Goal: Task Accomplishment & Management: Use online tool/utility

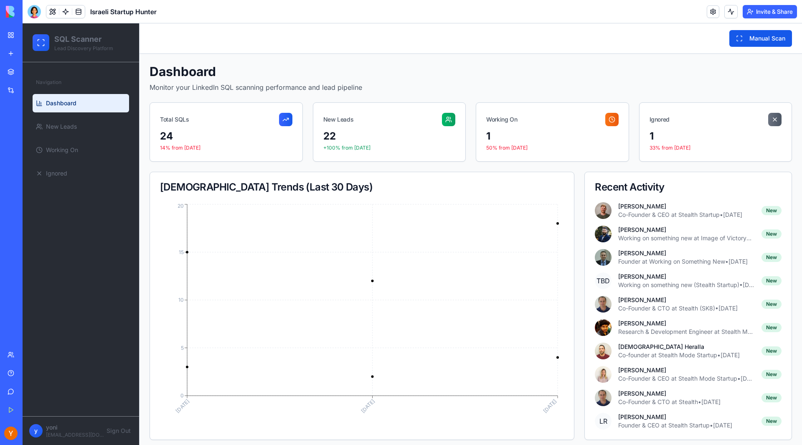
drag, startPoint x: 766, startPoint y: 42, endPoint x: 758, endPoint y: 39, distance: 8.1
click at [765, 41] on button "Manual Scan" at bounding box center [760, 38] width 63 height 17
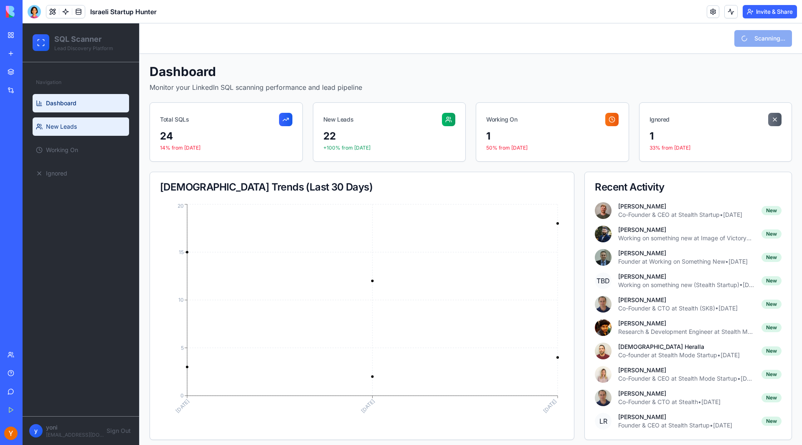
click at [65, 131] on link "New Leads" at bounding box center [81, 126] width 96 height 18
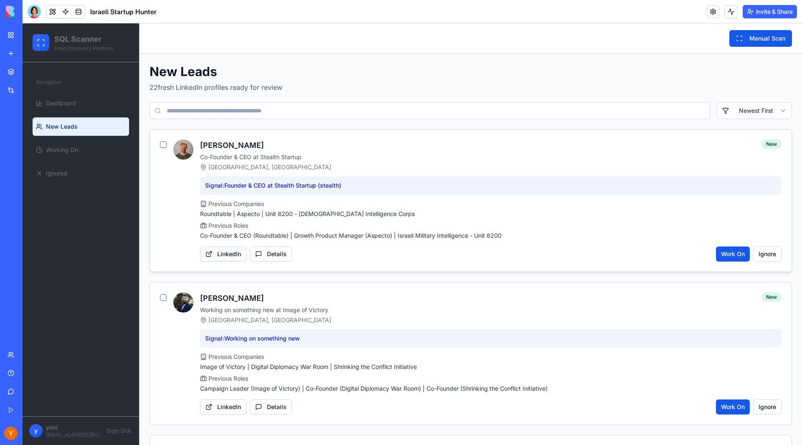
click at [225, 253] on button "LinkedIn" at bounding box center [223, 253] width 46 height 15
click at [74, 105] on span "Dashboard" at bounding box center [61, 103] width 30 height 8
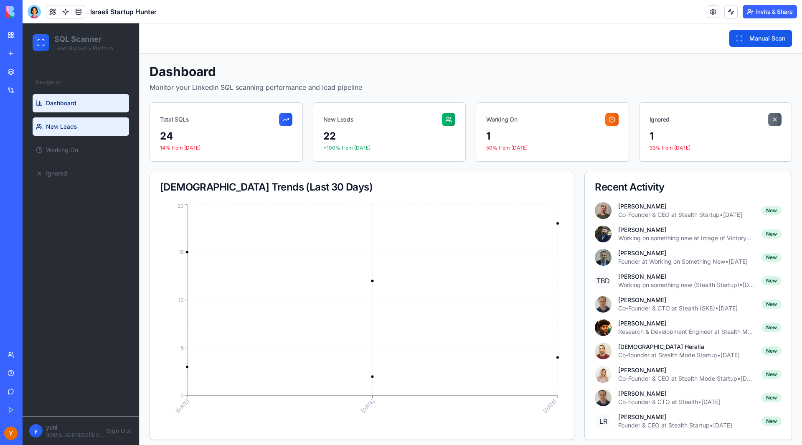
click at [65, 122] on span "New Leads" at bounding box center [61, 126] width 31 height 8
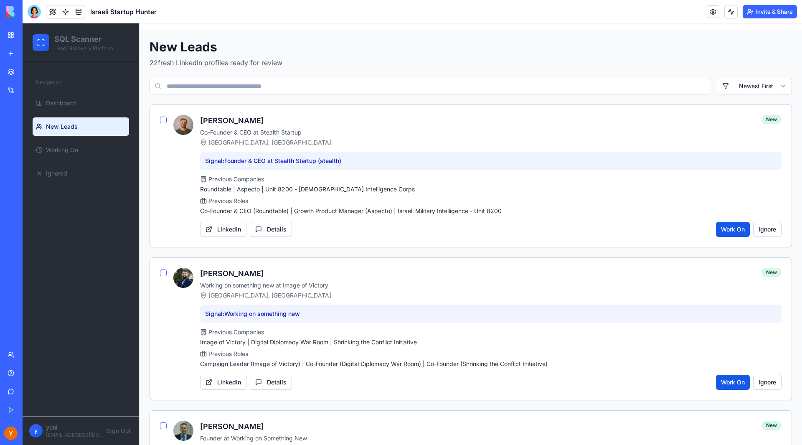
scroll to position [25, 0]
click at [68, 152] on span "Working On" at bounding box center [62, 150] width 32 height 8
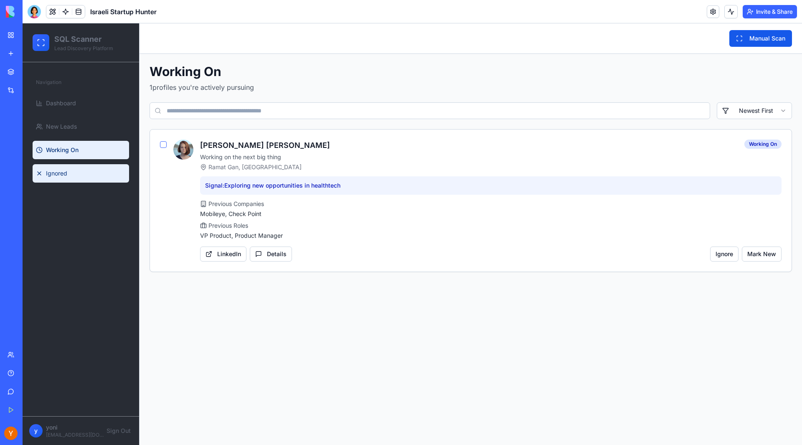
click at [76, 170] on link "Ignored" at bounding box center [81, 173] width 96 height 18
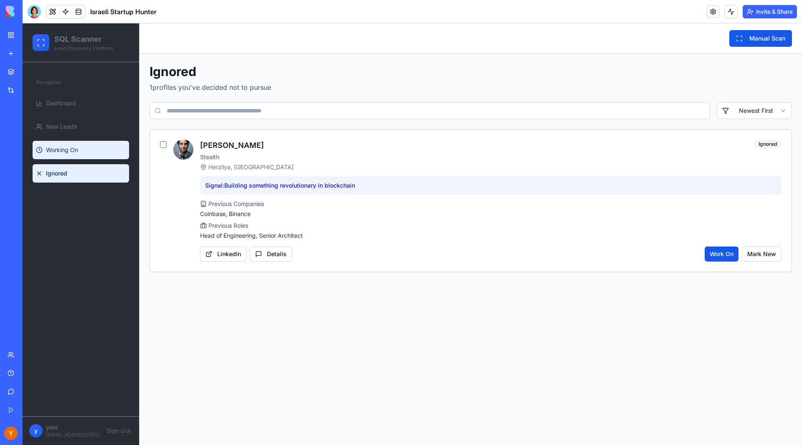
click at [66, 145] on link "Working On" at bounding box center [81, 150] width 96 height 18
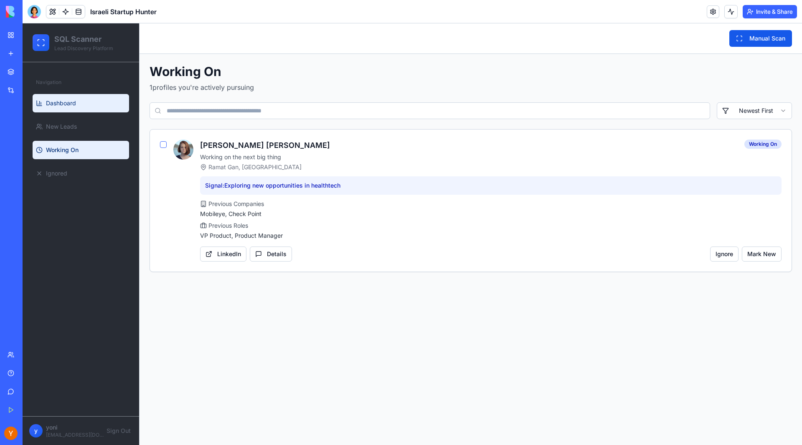
click at [63, 102] on span "Dashboard" at bounding box center [61, 103] width 30 height 8
